Goal: Check status: Check status

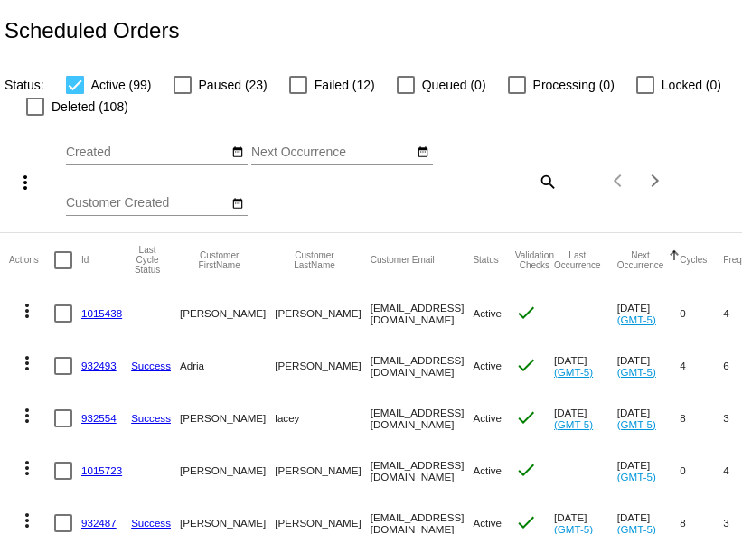
click at [536, 195] on mat-icon "search" at bounding box center [547, 181] width 22 height 28
click at [435, 185] on input "Search" at bounding box center [496, 178] width 123 height 14
paste input "andymastrocola@gmail.com"
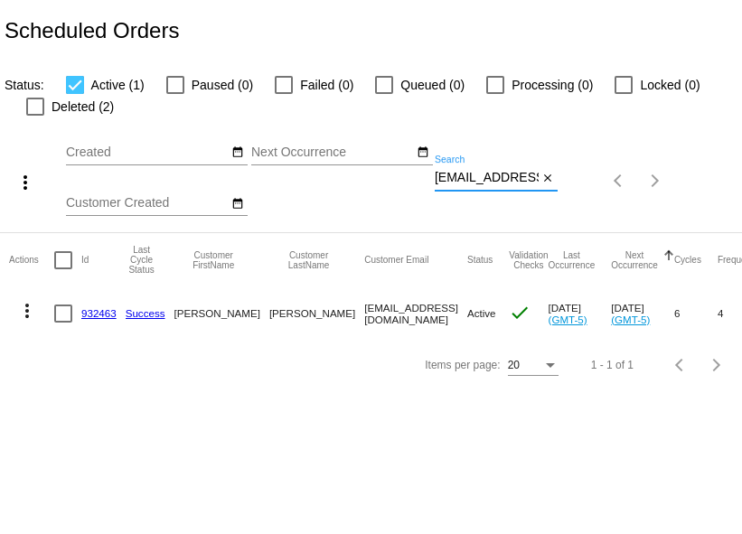
type input "andymastrocola@gmail.com"
click at [94, 319] on link "932463" at bounding box center [98, 313] width 35 height 12
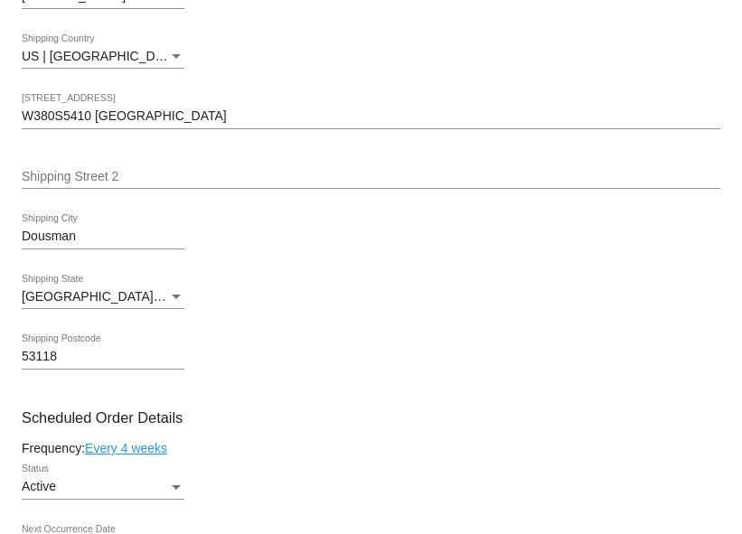
scroll to position [521, 0]
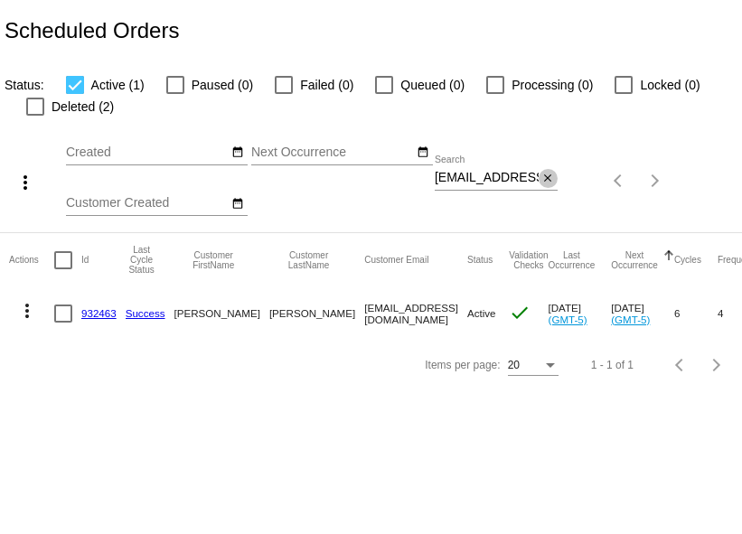
click at [542, 186] on mat-icon "close" at bounding box center [548, 179] width 13 height 14
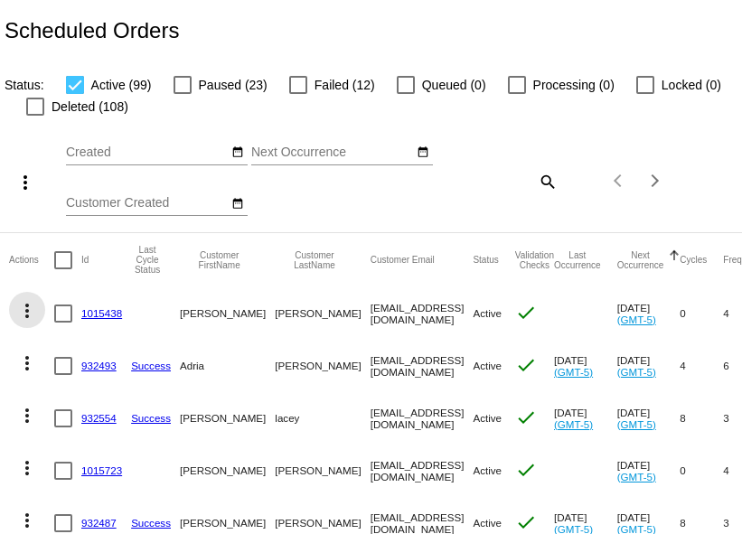
click at [29, 322] on mat-icon "more_vert" at bounding box center [27, 311] width 22 height 22
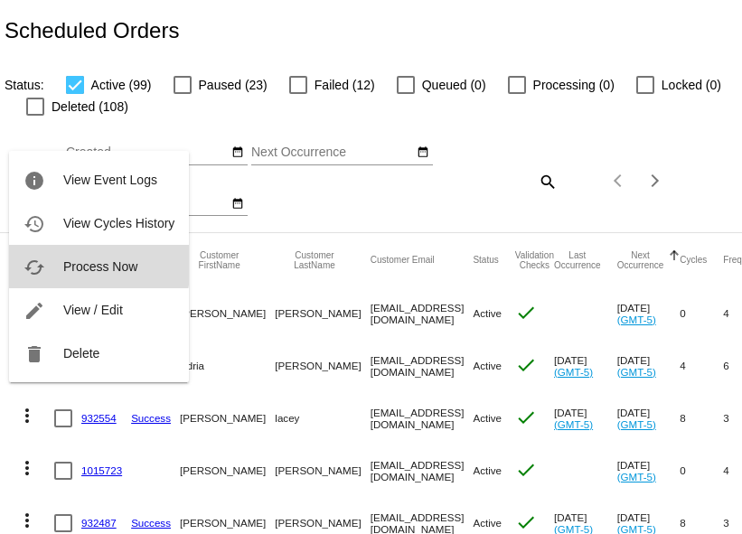
click at [80, 265] on span "Process Now" at bounding box center [100, 267] width 74 height 14
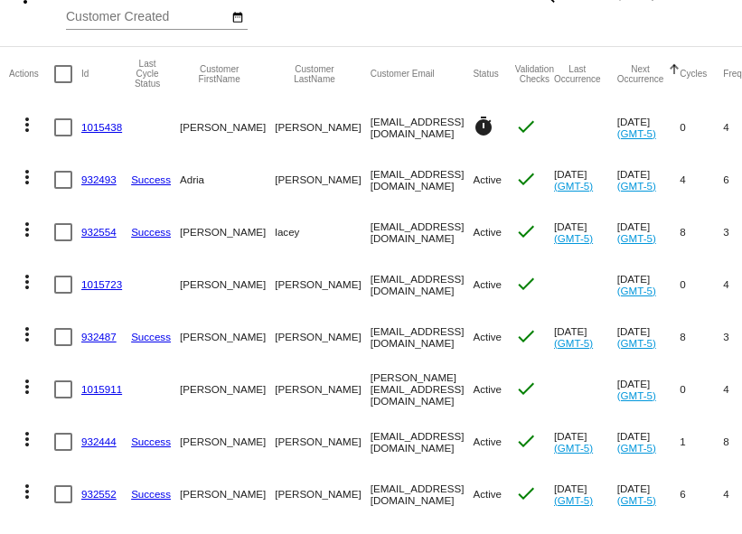
scroll to position [136, 0]
